Goal: Transaction & Acquisition: Purchase product/service

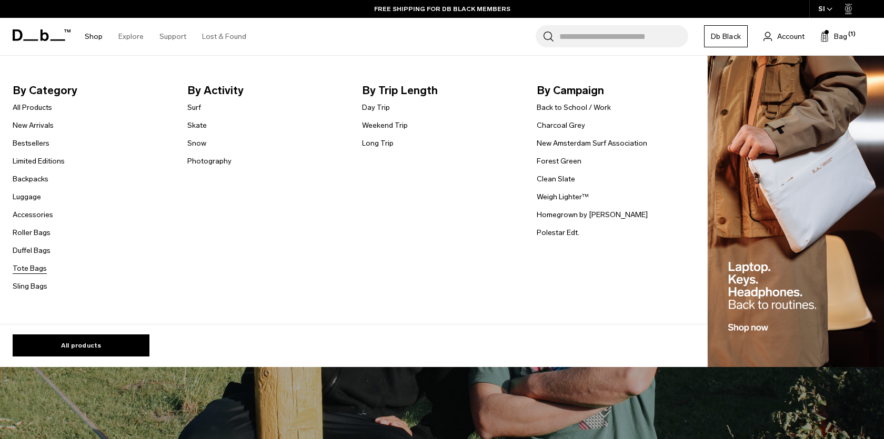
click at [20, 271] on link "Tote Bags" at bounding box center [30, 268] width 34 height 11
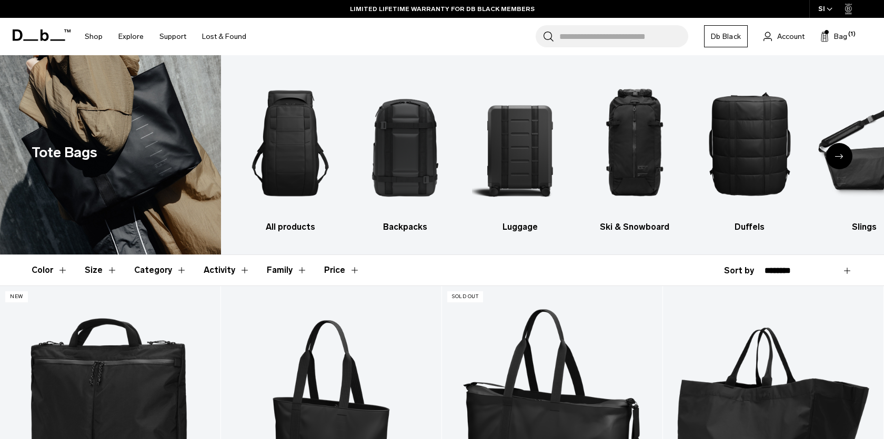
click at [622, 34] on input "Search for Bags, Luggage..." at bounding box center [623, 36] width 129 height 22
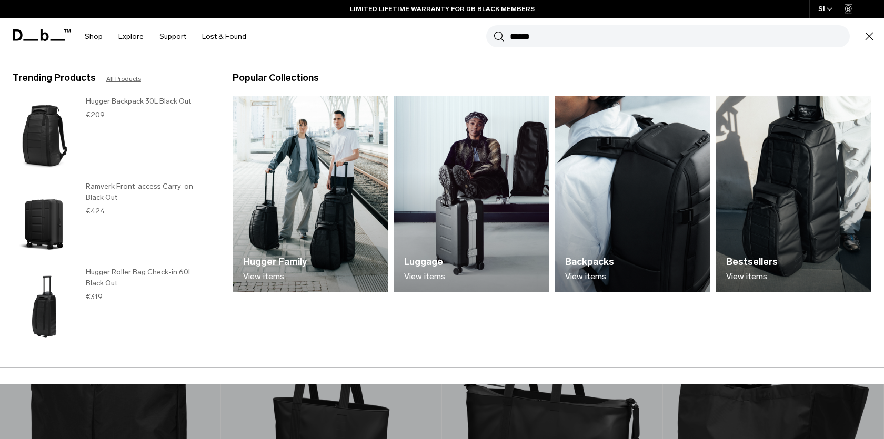
type input "******"
click at [493, 31] on button "Search" at bounding box center [498, 37] width 11 height 12
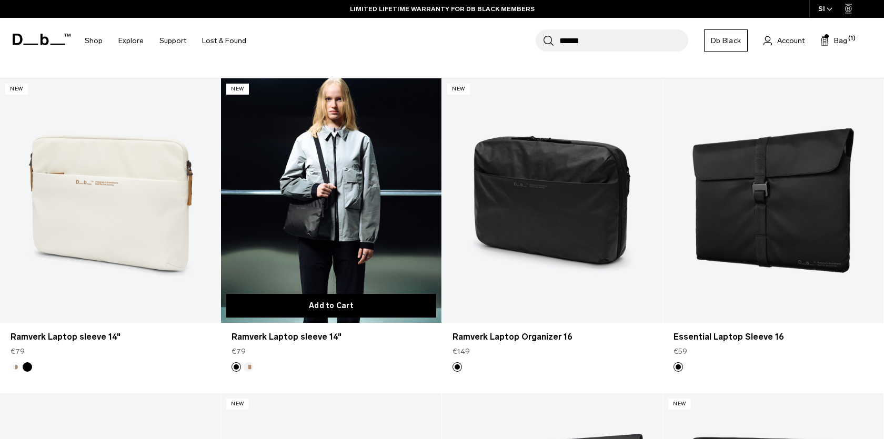
scroll to position [146, 0]
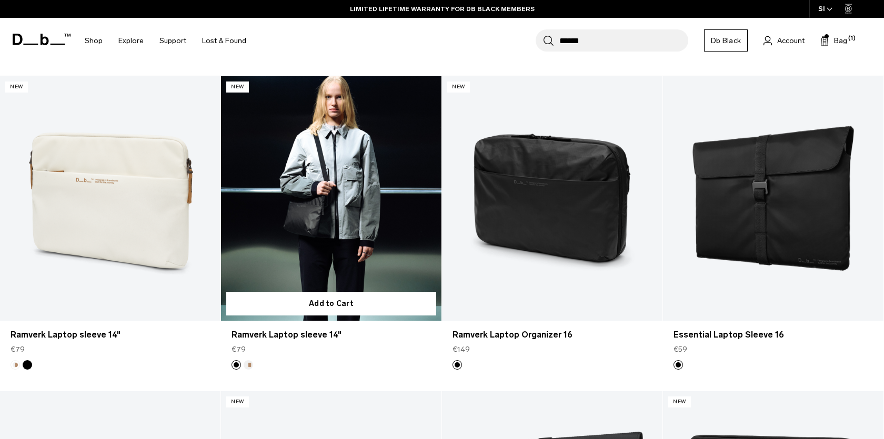
click at [338, 229] on link "Ramverk Laptop sleeve 14" at bounding box center [331, 198] width 220 height 245
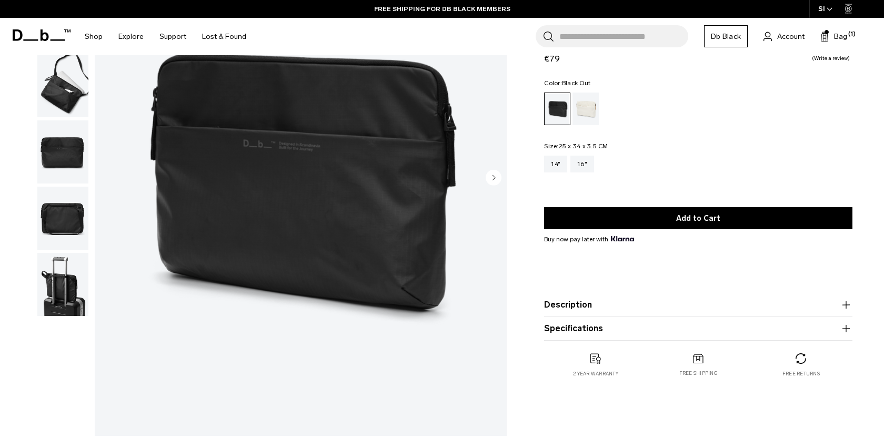
scroll to position [148, 0]
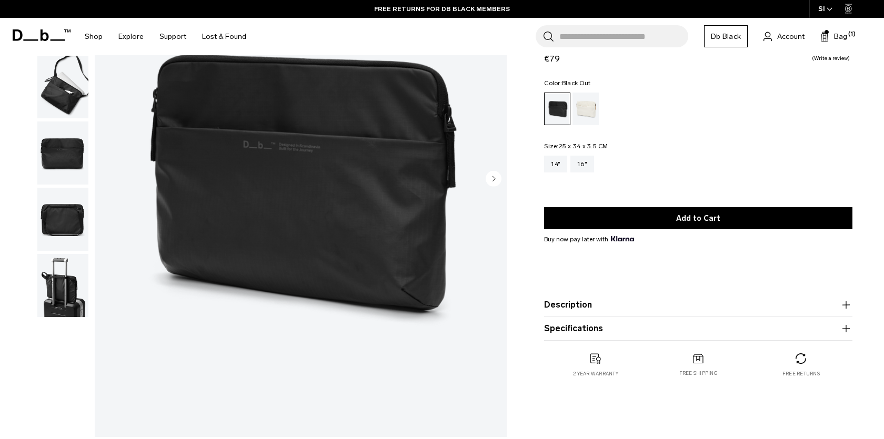
click at [60, 275] on img "button" at bounding box center [62, 285] width 51 height 63
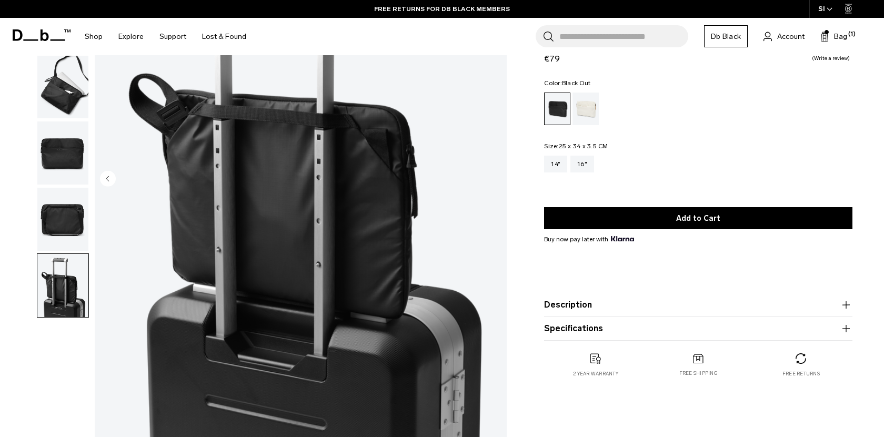
click at [55, 213] on img "button" at bounding box center [62, 219] width 51 height 63
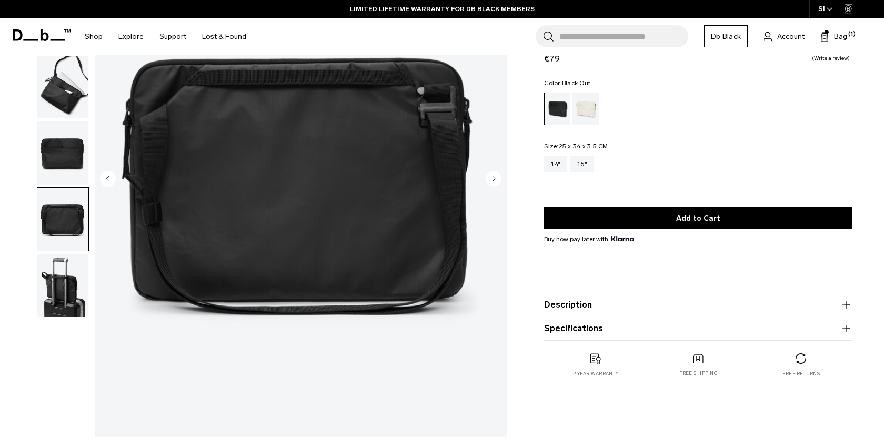
click at [67, 272] on img "button" at bounding box center [62, 285] width 51 height 63
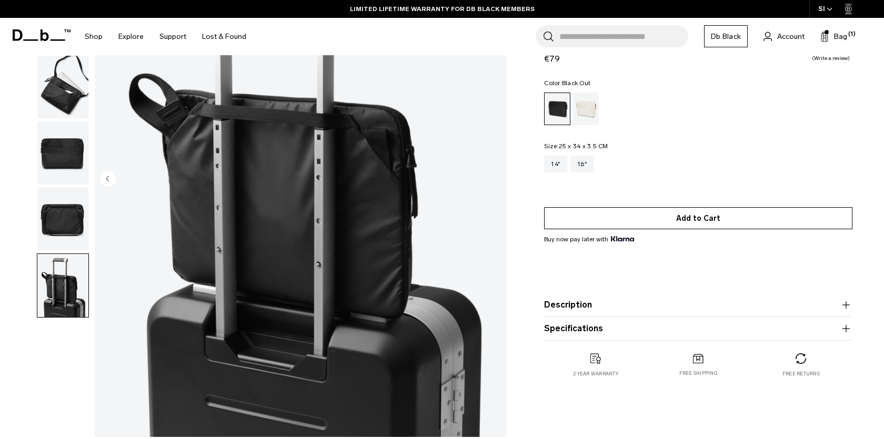
click at [663, 221] on button "Add to Cart" at bounding box center [698, 218] width 308 height 22
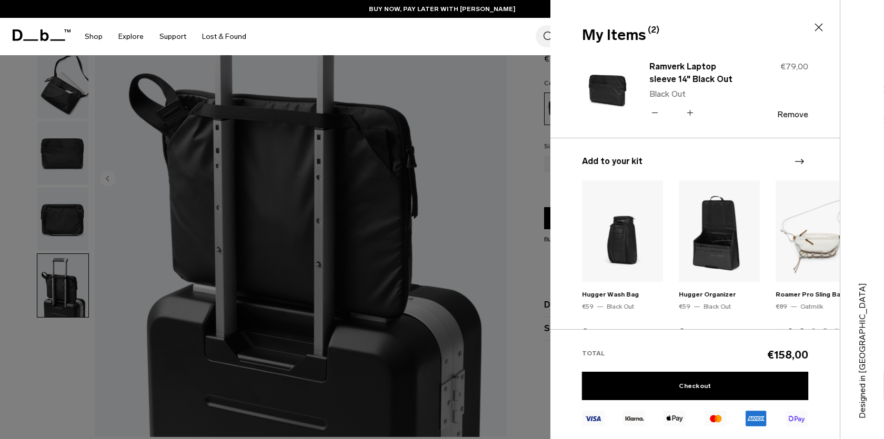
click at [655, 115] on icon at bounding box center [655, 112] width 10 height 15
click at [690, 386] on link "Checkout" at bounding box center [695, 386] width 226 height 28
